Goal: Information Seeking & Learning: Learn about a topic

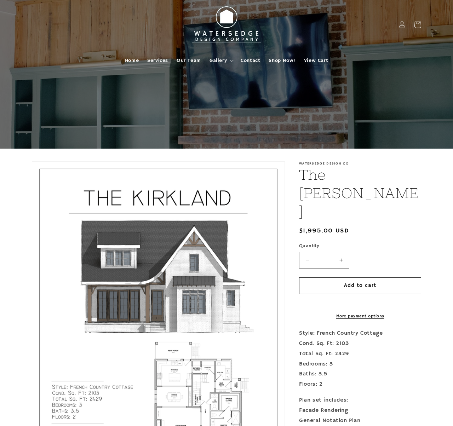
scroll to position [-1, 0]
click at [219, 61] on span "Gallery" at bounding box center [218, 60] width 17 height 6
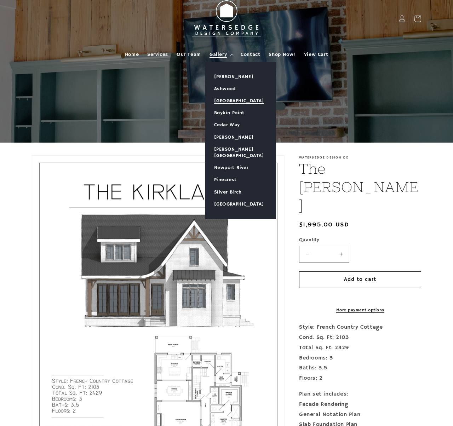
scroll to position [8, 0]
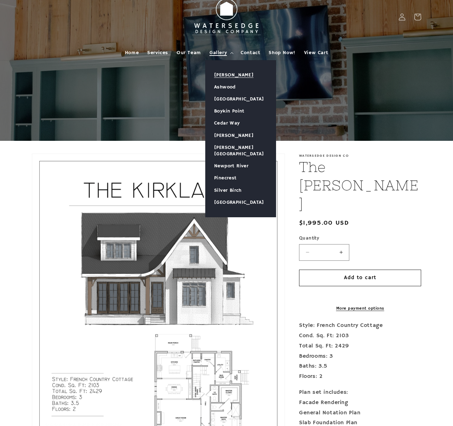
click at [229, 74] on link "[PERSON_NAME]" at bounding box center [241, 75] width 70 height 12
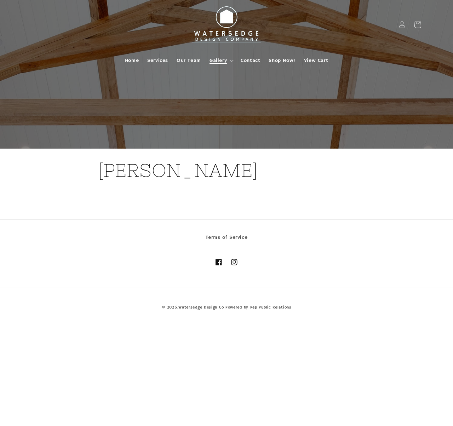
click at [219, 58] on summary "Gallery" at bounding box center [220, 60] width 31 height 15
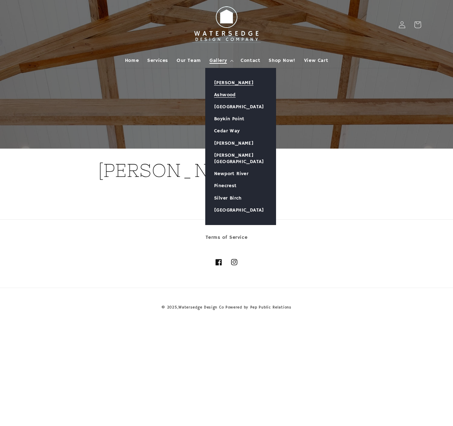
click at [225, 93] on link "Ashwood" at bounding box center [241, 95] width 70 height 12
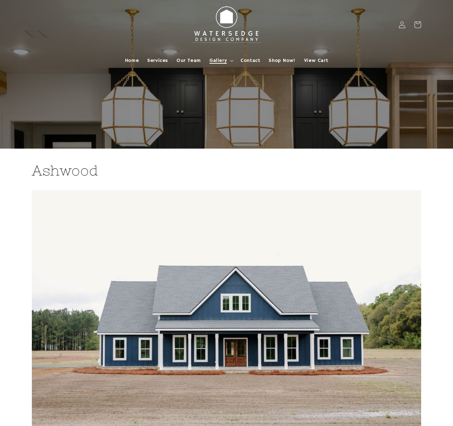
click at [217, 59] on span "Gallery" at bounding box center [218, 60] width 17 height 6
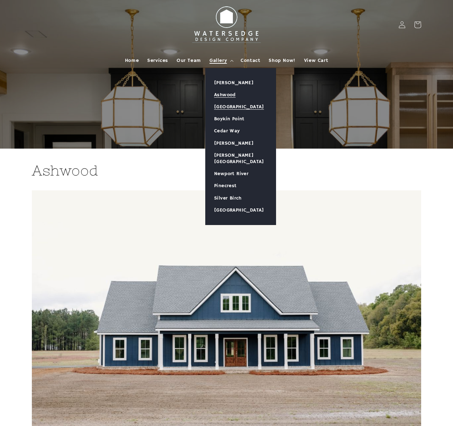
click at [230, 109] on link "[GEOGRAPHIC_DATA]" at bounding box center [241, 107] width 70 height 12
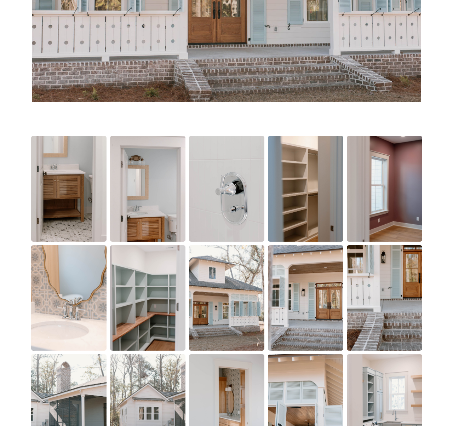
scroll to position [371, 0]
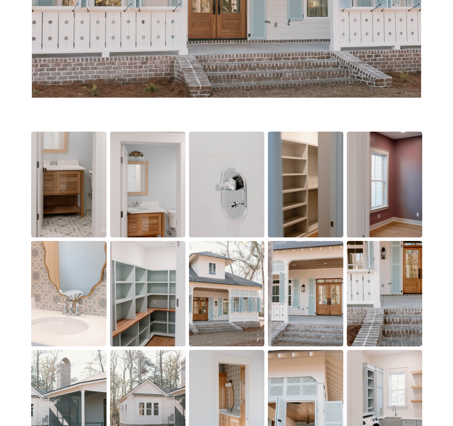
click at [132, 320] on img at bounding box center [147, 293] width 75 height 105
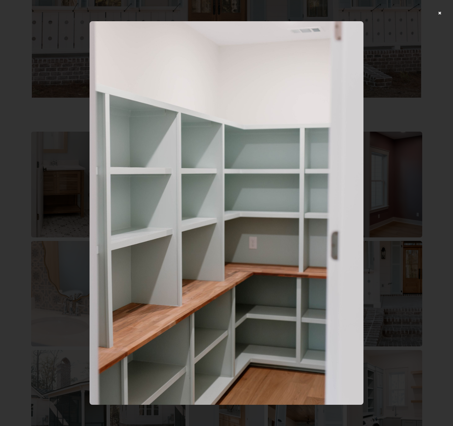
click at [389, 214] on div at bounding box center [226, 213] width 453 height 426
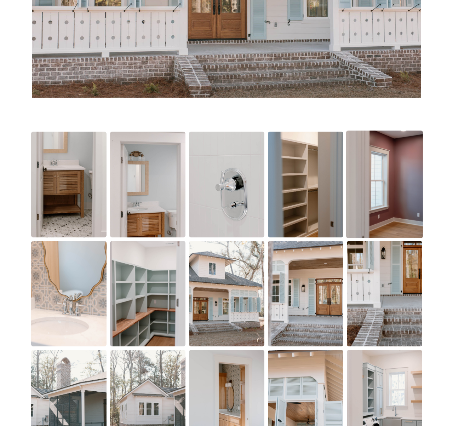
scroll to position [369, 0]
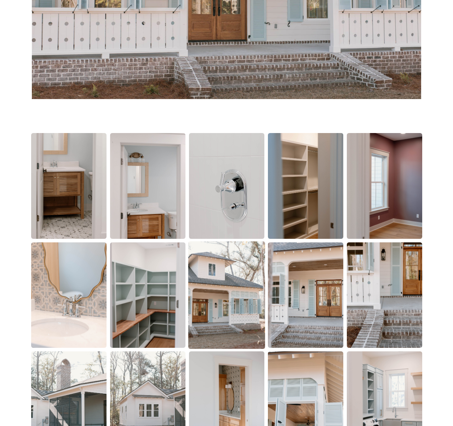
click at [201, 298] on img at bounding box center [226, 295] width 77 height 108
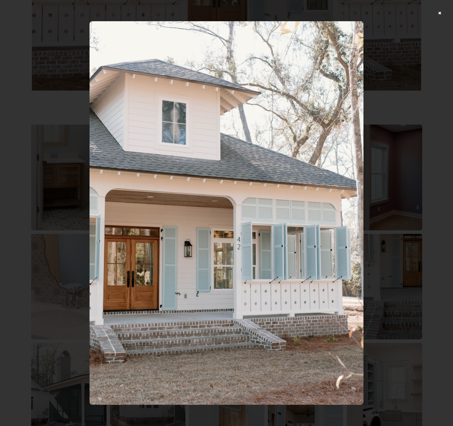
scroll to position [378, 1]
click at [439, 14] on div at bounding box center [226, 213] width 453 height 426
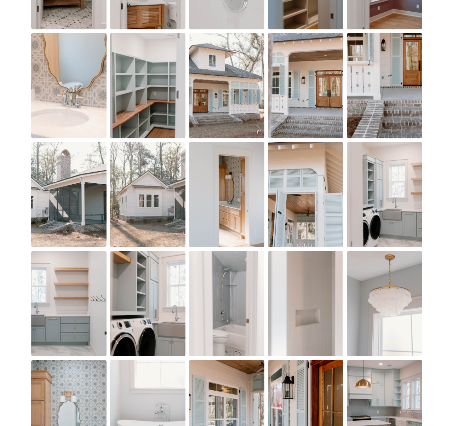
scroll to position [579, 0]
click at [234, 241] on img at bounding box center [226, 194] width 77 height 108
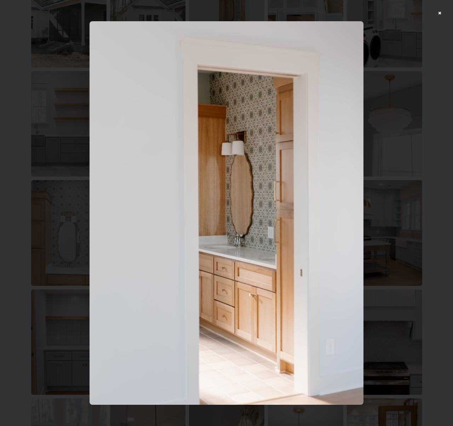
scroll to position [754, 0]
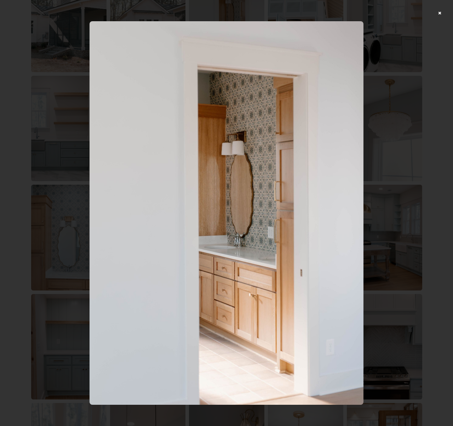
click at [438, 13] on div at bounding box center [226, 213] width 453 height 426
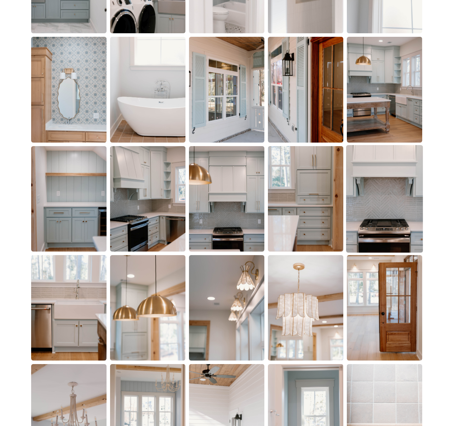
scroll to position [902, 0]
click at [373, 219] on img at bounding box center [384, 199] width 77 height 108
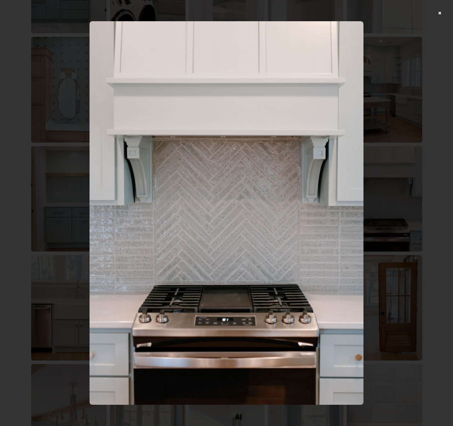
click at [437, 14] on div at bounding box center [226, 213] width 453 height 426
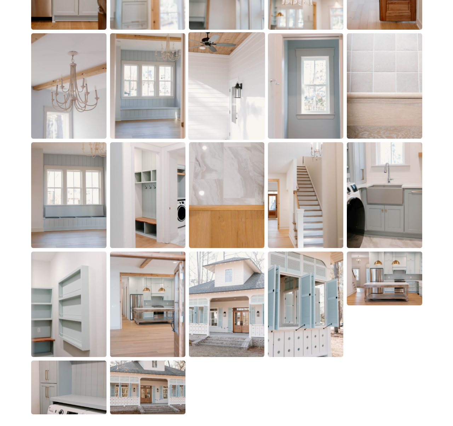
scroll to position [1233, 0]
click at [146, 409] on img at bounding box center [147, 387] width 77 height 55
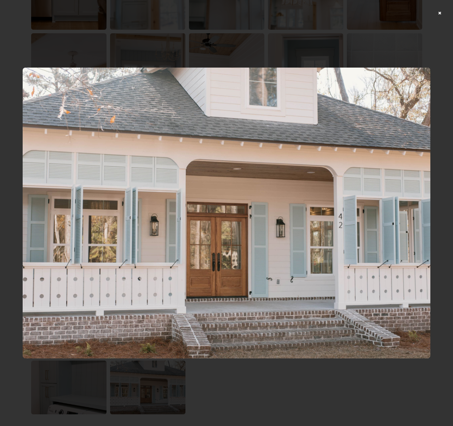
click at [439, 14] on div at bounding box center [226, 213] width 453 height 426
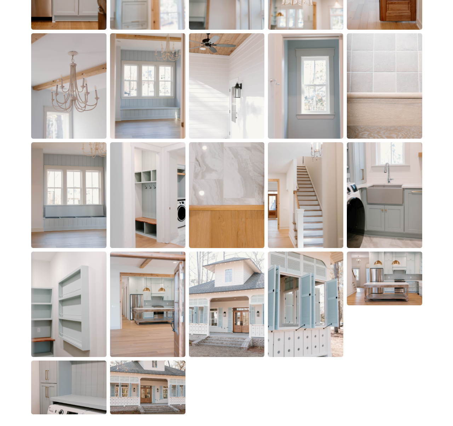
click at [368, 298] on img at bounding box center [384, 279] width 75 height 54
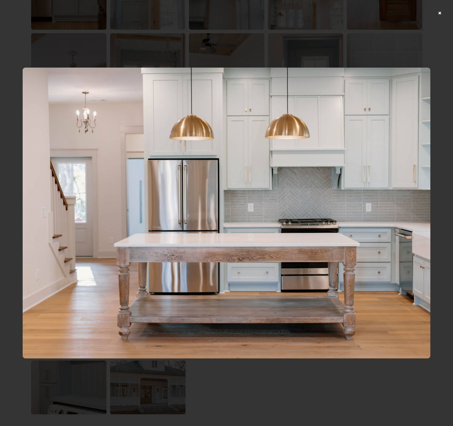
click at [438, 11] on div at bounding box center [226, 213] width 453 height 426
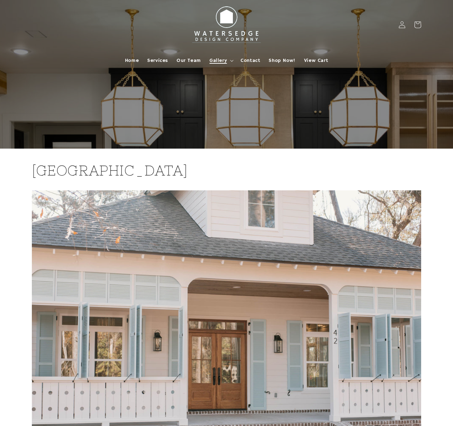
scroll to position [0, 0]
click at [217, 61] on span "Gallery" at bounding box center [218, 60] width 17 height 6
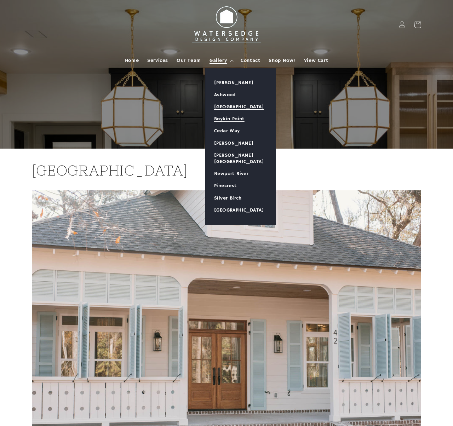
click at [224, 120] on link "Boykin Point" at bounding box center [241, 119] width 70 height 12
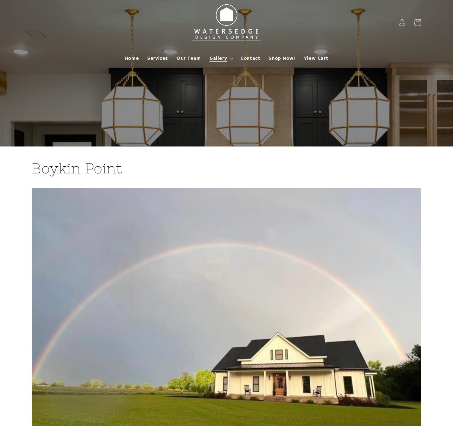
scroll to position [2, 0]
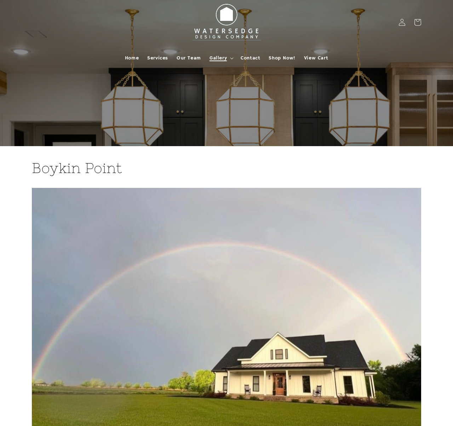
click at [218, 58] on span "Gallery" at bounding box center [218, 58] width 17 height 6
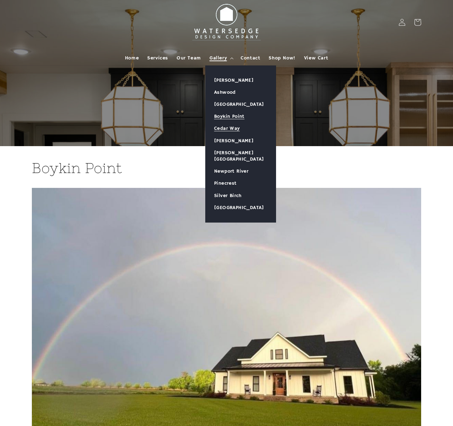
click at [223, 131] on link "Cedar Way" at bounding box center [241, 128] width 70 height 12
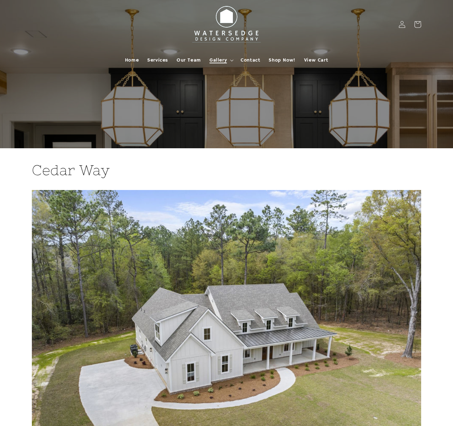
scroll to position [1, 0]
click at [221, 58] on span "Gallery" at bounding box center [218, 60] width 17 height 6
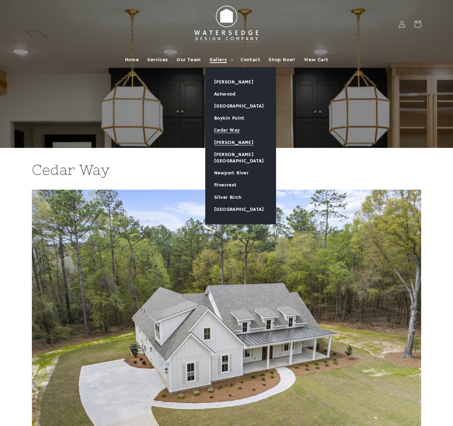
click at [239, 142] on link "[PERSON_NAME]" at bounding box center [241, 143] width 70 height 12
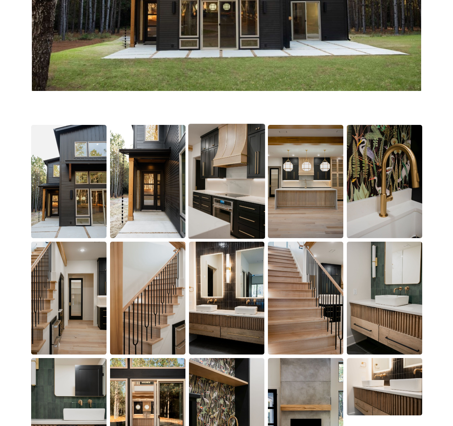
scroll to position [360, 0]
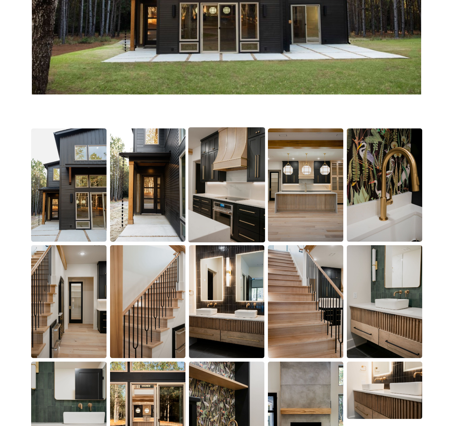
click at [220, 194] on img at bounding box center [226, 184] width 77 height 115
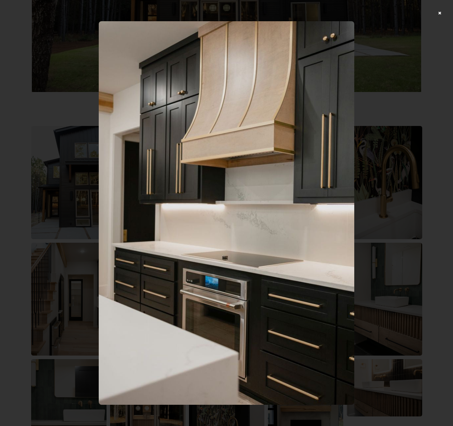
scroll to position [356, 0]
click at [440, 13] on div at bounding box center [226, 213] width 453 height 426
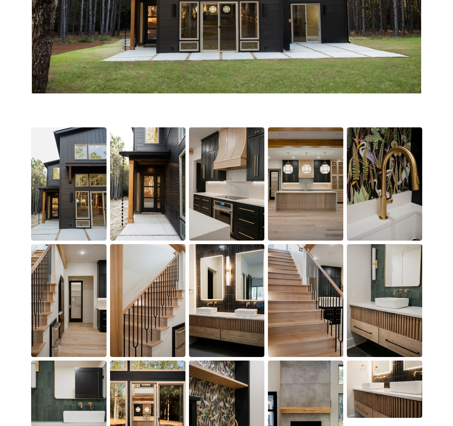
click at [306, 208] on img at bounding box center [305, 183] width 75 height 113
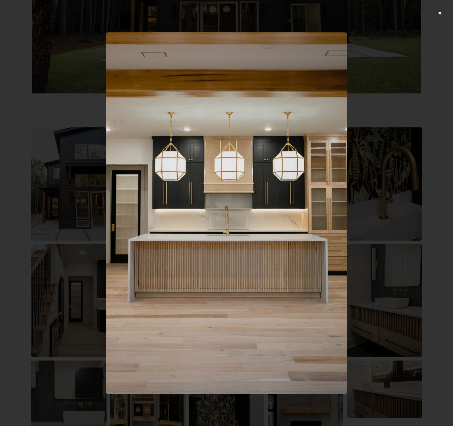
scroll to position [355, 0]
click at [439, 15] on div at bounding box center [226, 213] width 453 height 426
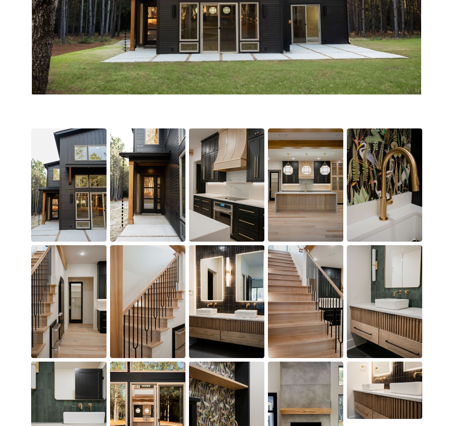
click at [89, 281] on img at bounding box center [68, 301] width 75 height 113
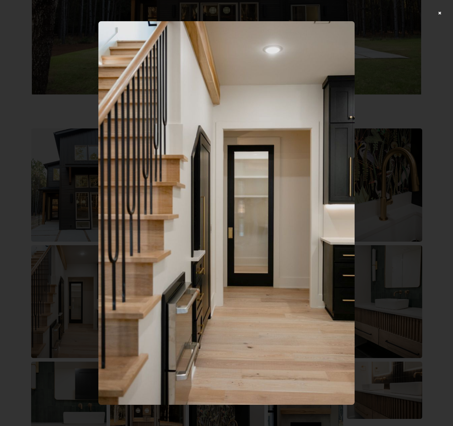
scroll to position [356, 0]
click at [441, 13] on div at bounding box center [226, 213] width 453 height 426
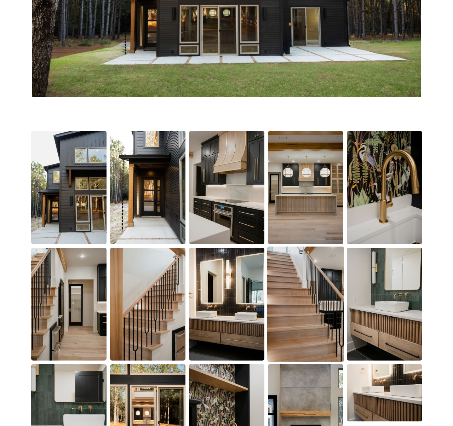
scroll to position [352, 0]
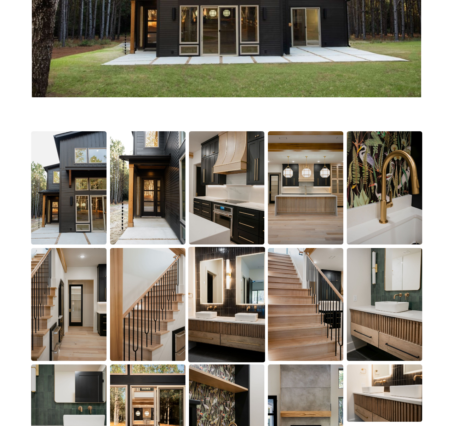
click at [251, 320] on img at bounding box center [226, 304] width 77 height 115
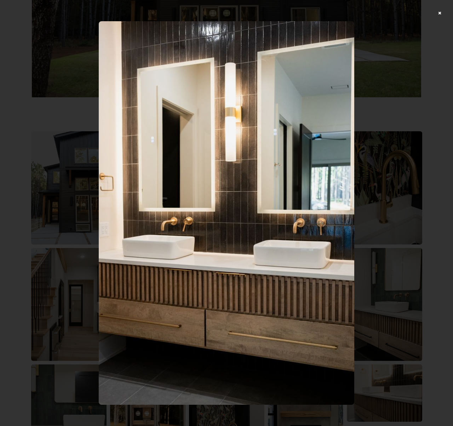
click at [440, 13] on div at bounding box center [226, 213] width 453 height 426
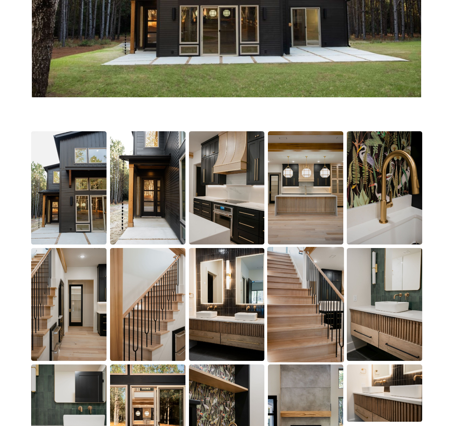
click at [309, 346] on img at bounding box center [305, 304] width 77 height 115
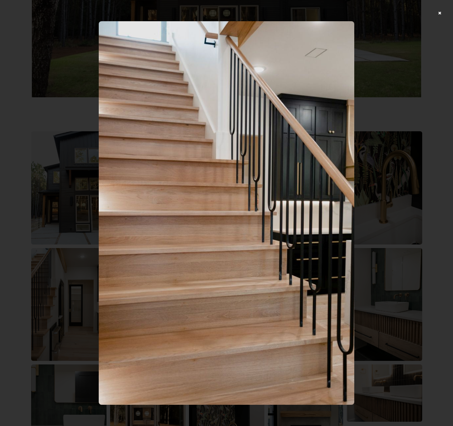
click at [442, 15] on div at bounding box center [226, 213] width 453 height 426
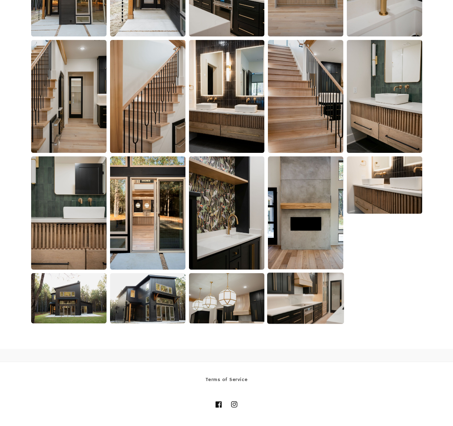
scroll to position [561, 1]
click at [243, 241] on img at bounding box center [226, 212] width 75 height 113
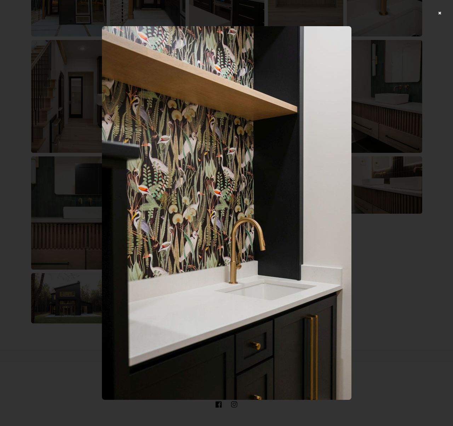
scroll to position [561, 0]
click at [438, 14] on div at bounding box center [226, 213] width 453 height 426
